Goal: Information Seeking & Learning: Learn about a topic

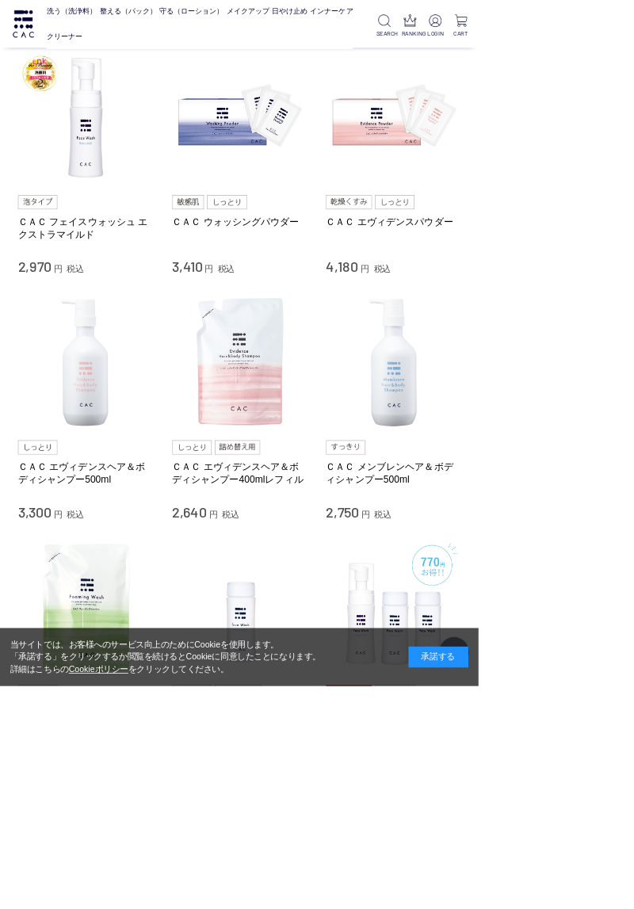
scroll to position [925, 0]
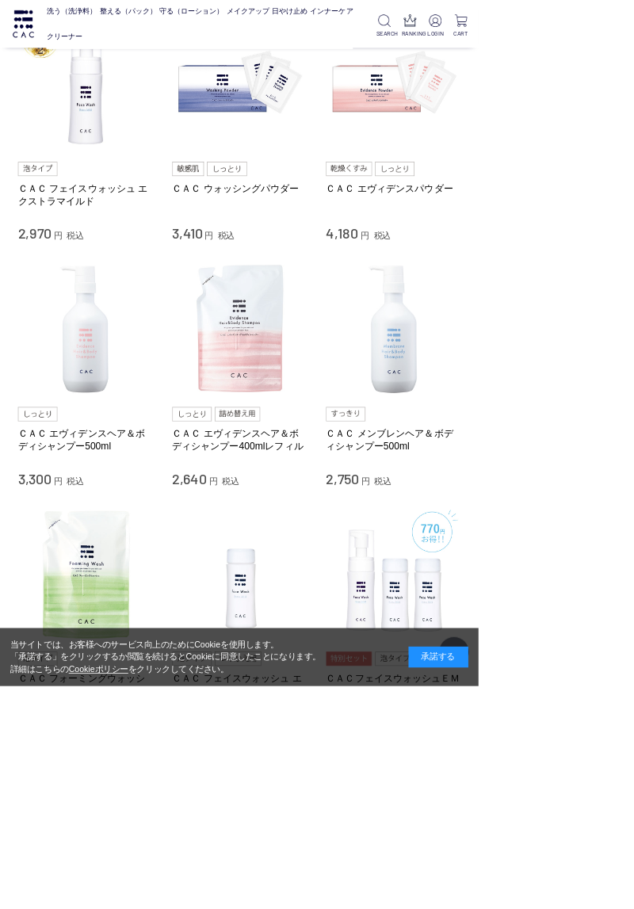
scroll to position [992, 0]
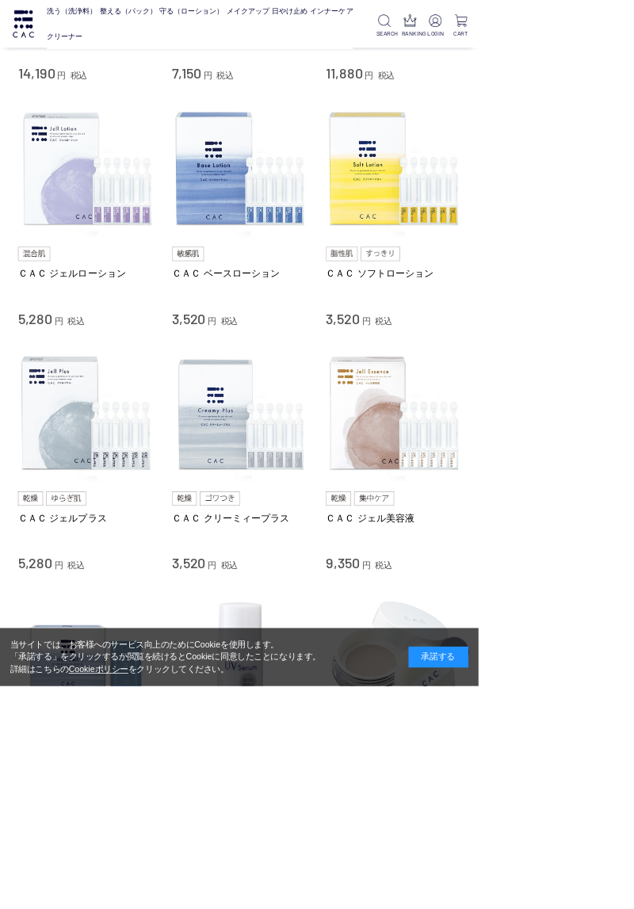
scroll to position [815, 0]
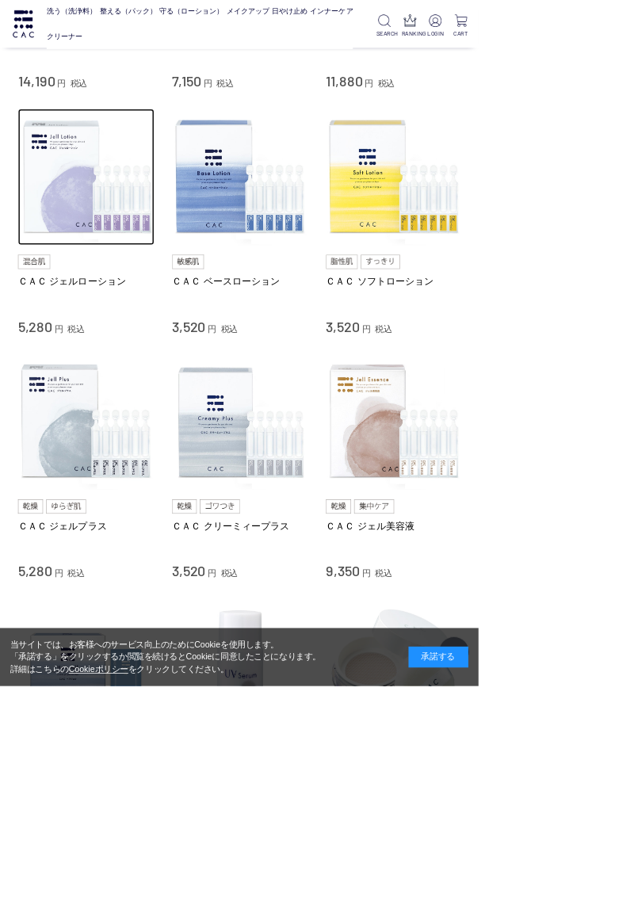
click at [127, 274] on img at bounding box center [114, 234] width 181 height 181
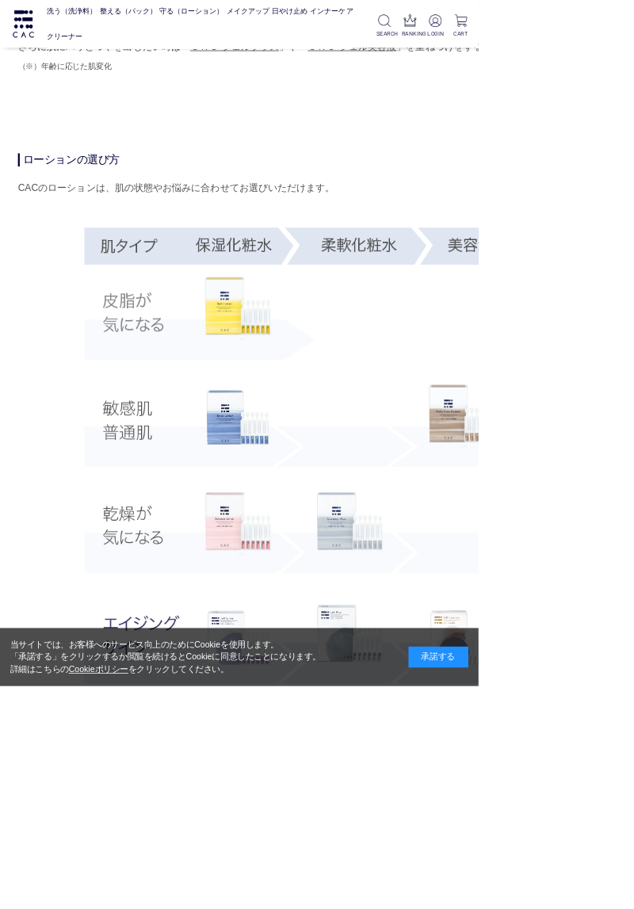
scroll to position [2651, 0]
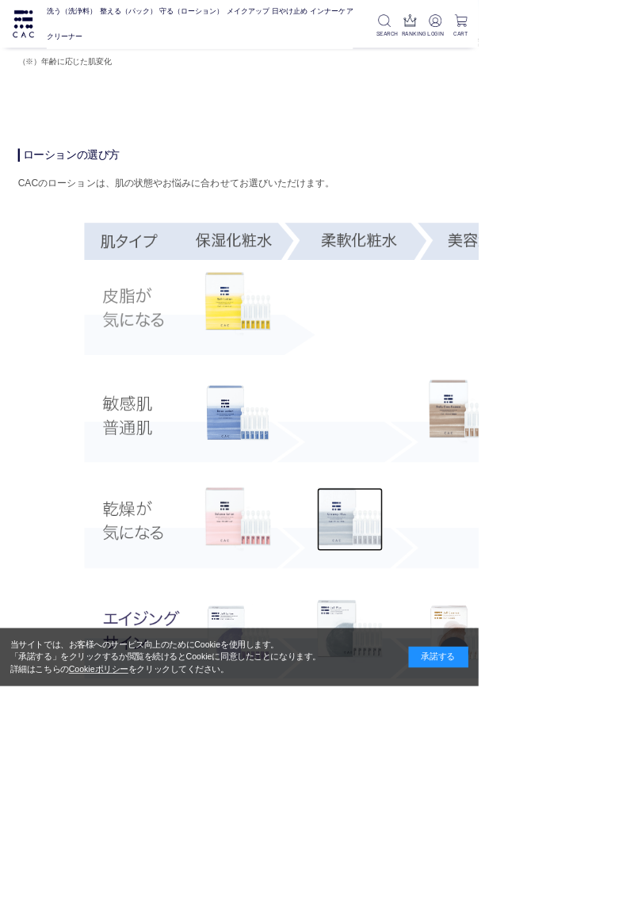
click at [487, 678] on img at bounding box center [463, 689] width 87 height 84
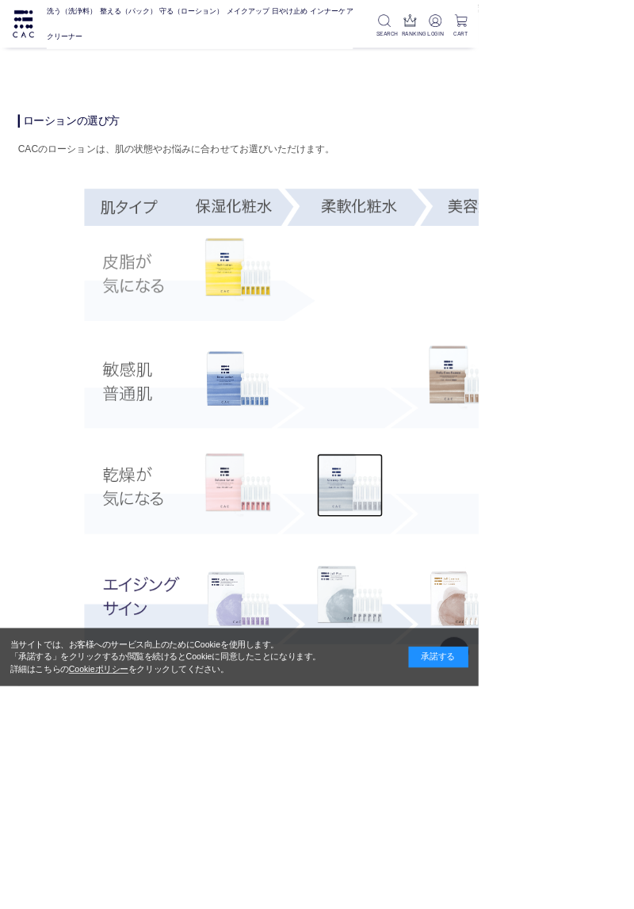
scroll to position [2718, 0]
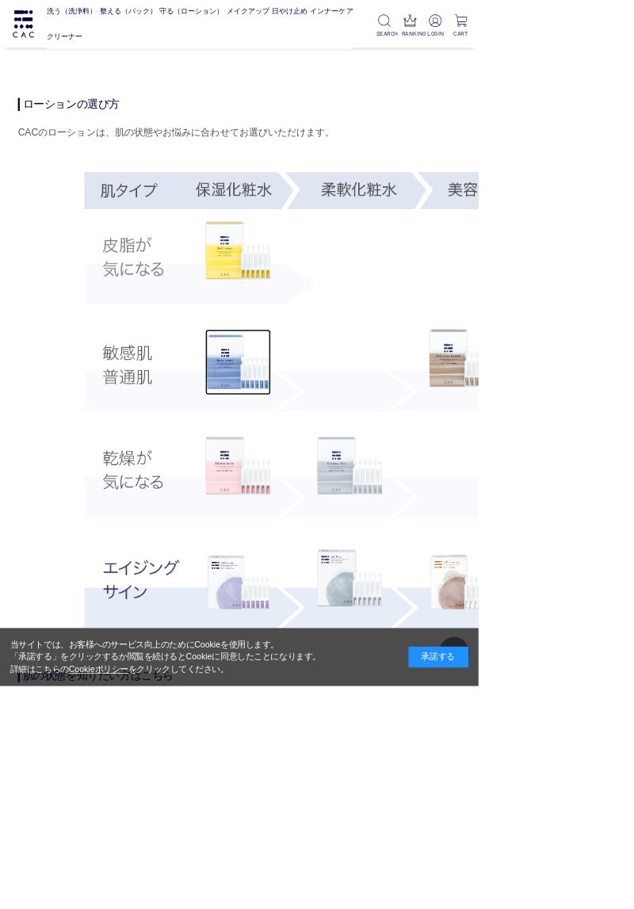
click at [322, 498] on img at bounding box center [315, 480] width 87 height 87
click at [325, 494] on img at bounding box center [315, 480] width 87 height 87
click at [309, 800] on img at bounding box center [315, 771] width 87 height 87
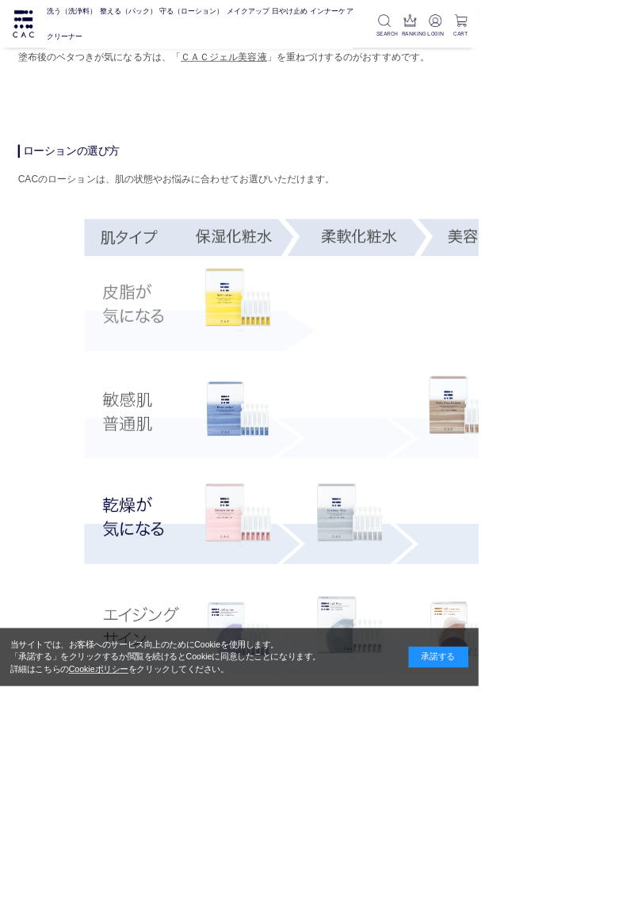
scroll to position [2674, 0]
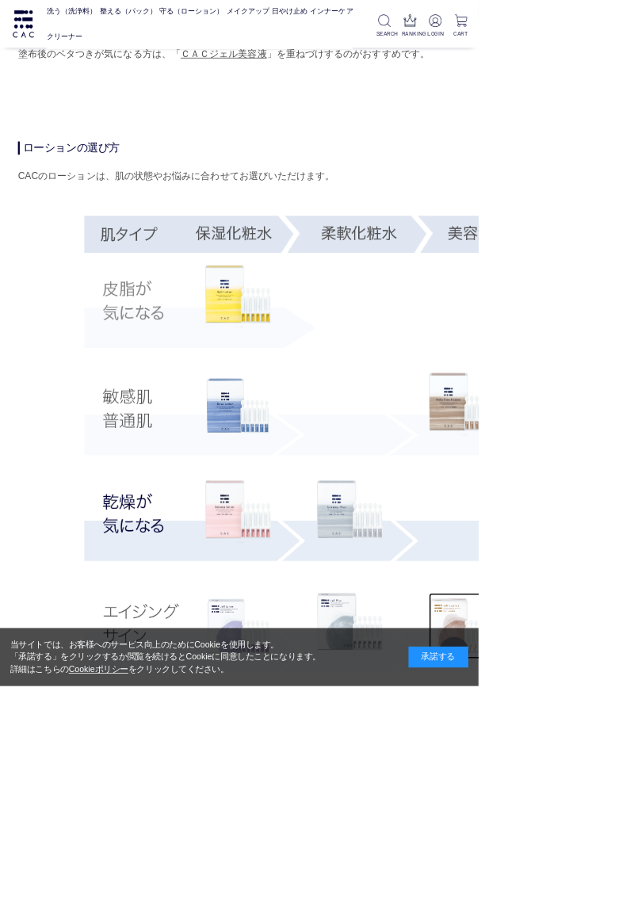
click at [601, 858] on img at bounding box center [611, 828] width 87 height 87
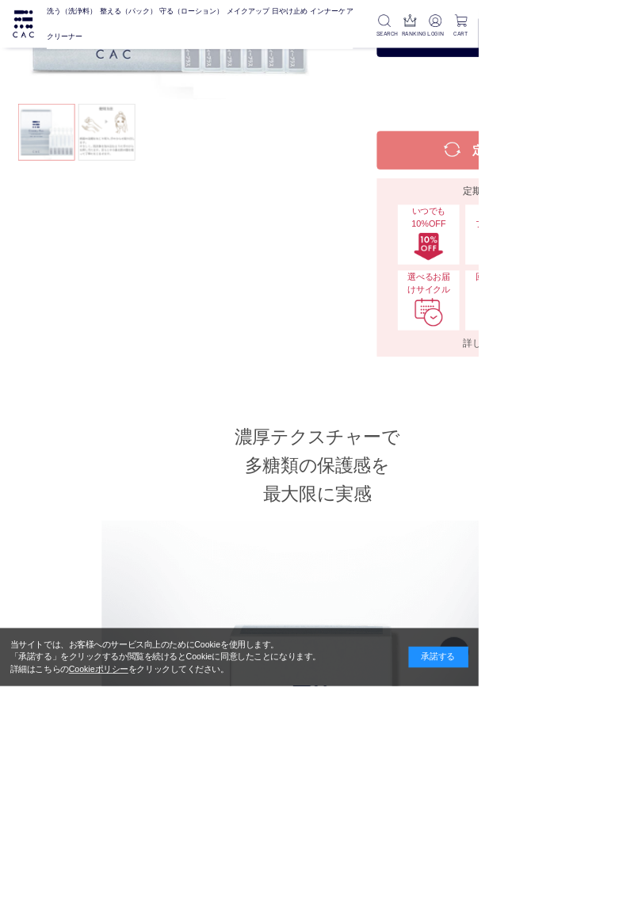
scroll to position [0, 0]
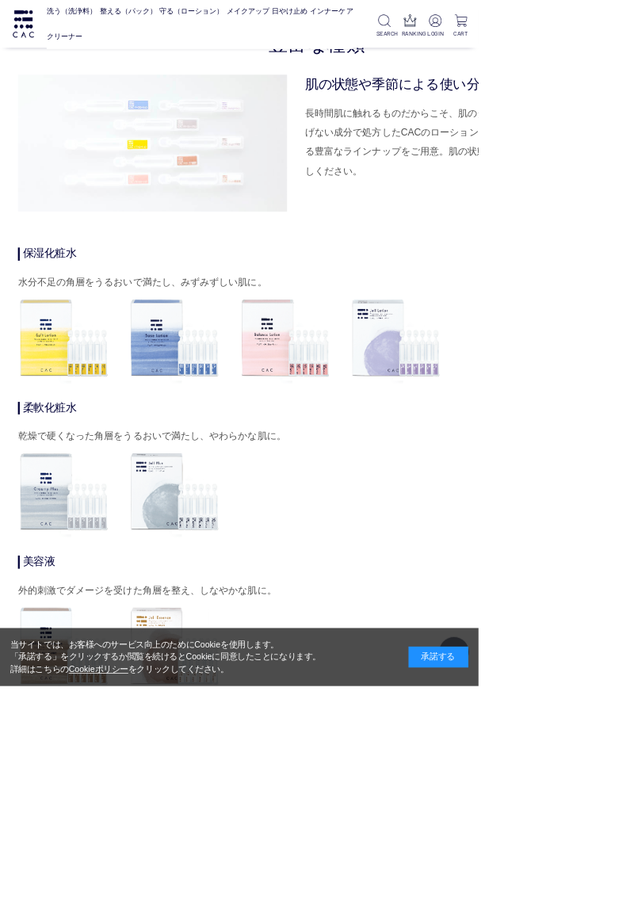
scroll to position [4850, 0]
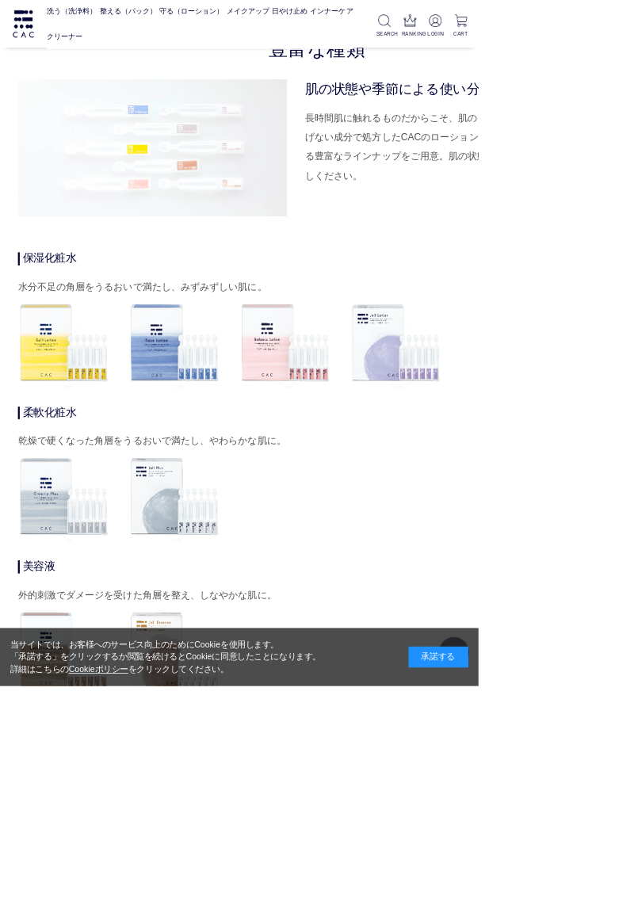
click at [537, 465] on img at bounding box center [525, 454] width 122 height 122
click at [525, 449] on img at bounding box center [525, 454] width 122 height 122
click at [527, 451] on img at bounding box center [525, 454] width 122 height 122
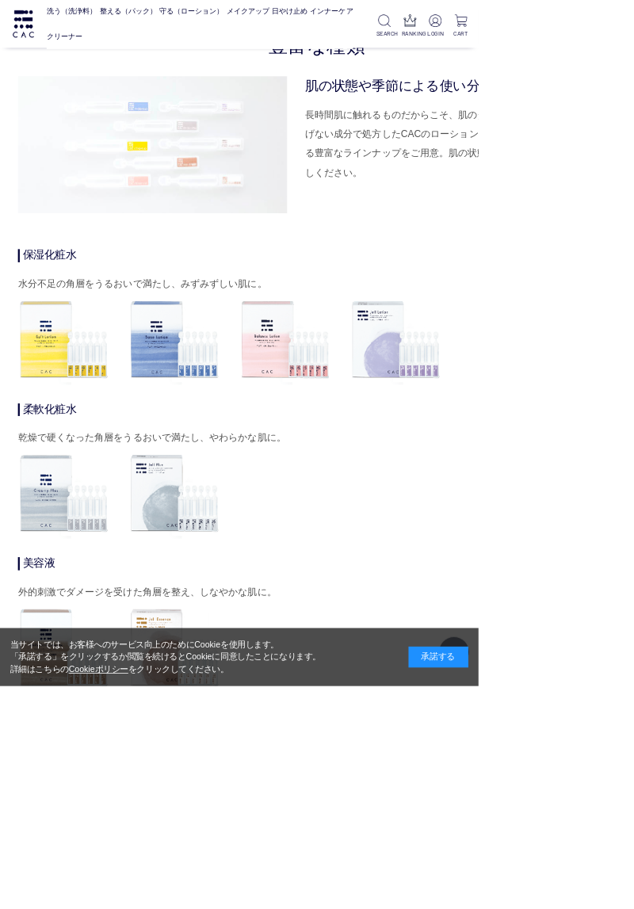
scroll to position [4842, 0]
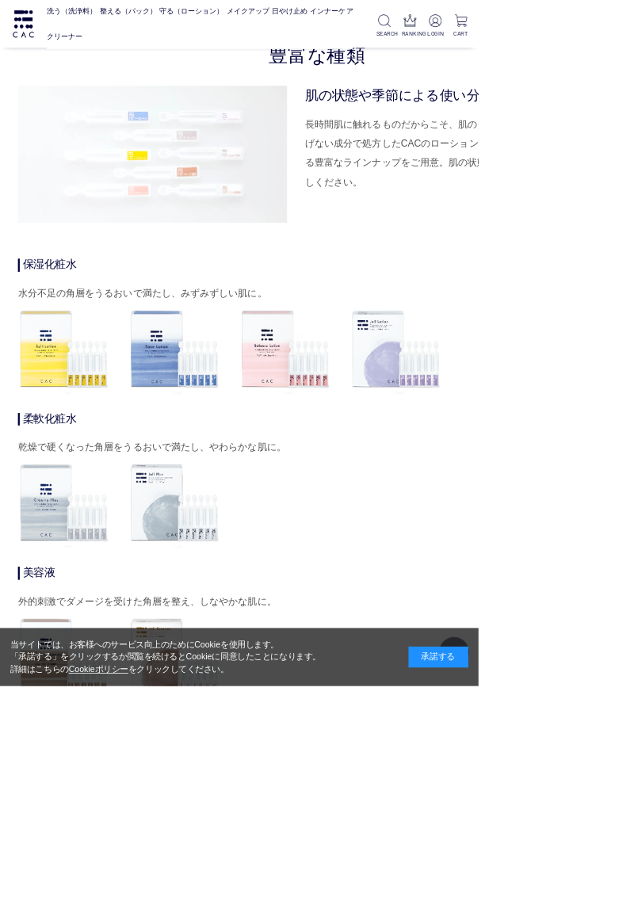
click at [533, 450] on img at bounding box center [525, 463] width 122 height 122
click at [535, 472] on img at bounding box center [525, 463] width 122 height 122
click at [531, 464] on img at bounding box center [525, 463] width 122 height 122
click at [530, 469] on img at bounding box center [525, 463] width 122 height 122
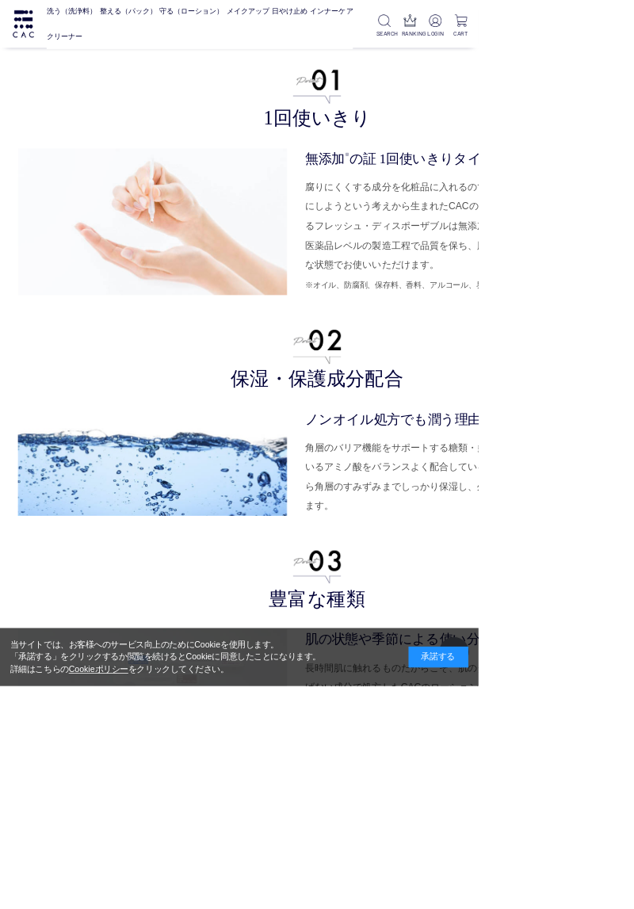
scroll to position [4115, 0]
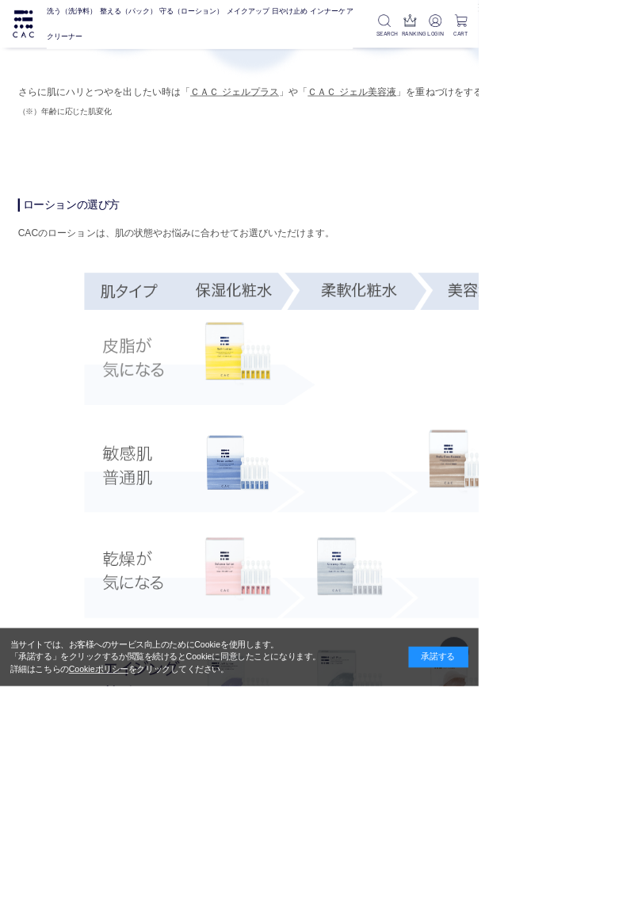
scroll to position [2583, 0]
